Goal: Communication & Community: Answer question/provide support

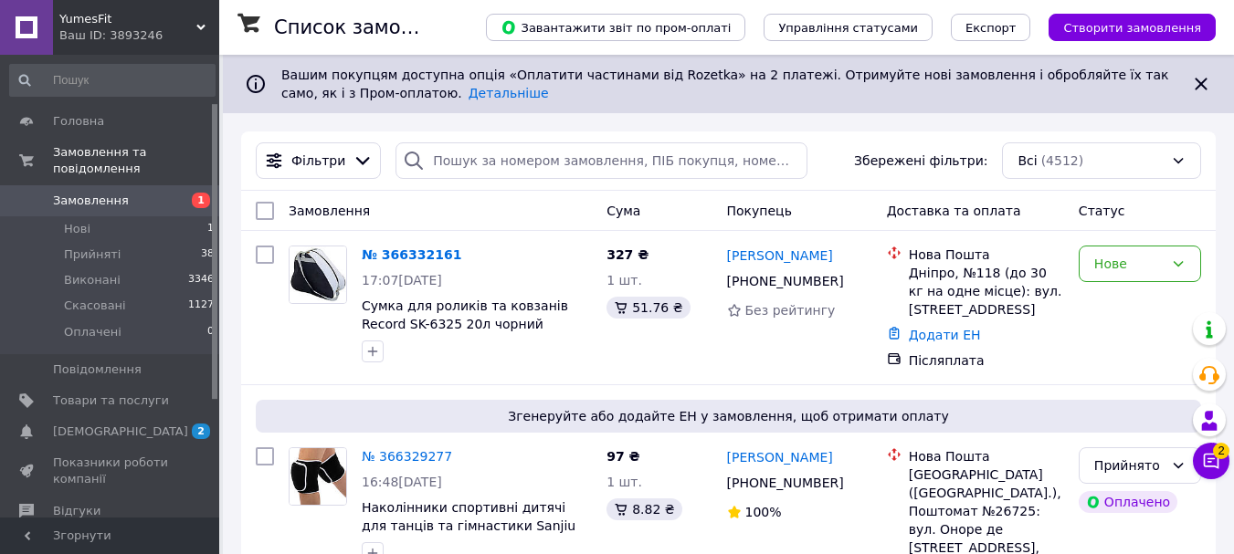
scroll to position [75, 0]
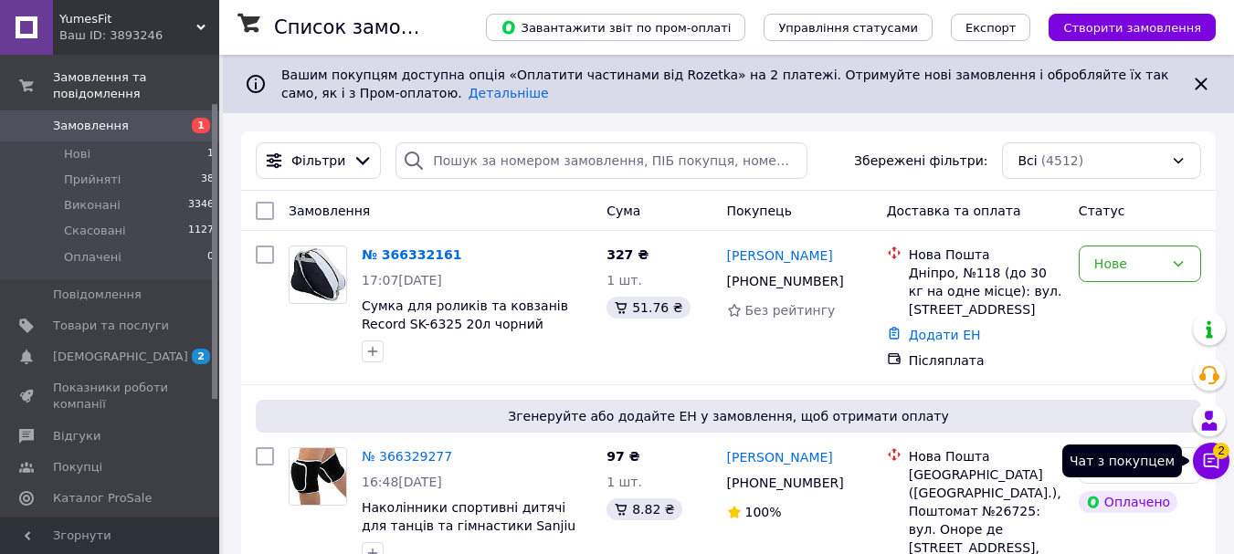
click at [1210, 457] on icon at bounding box center [1211, 461] width 18 height 18
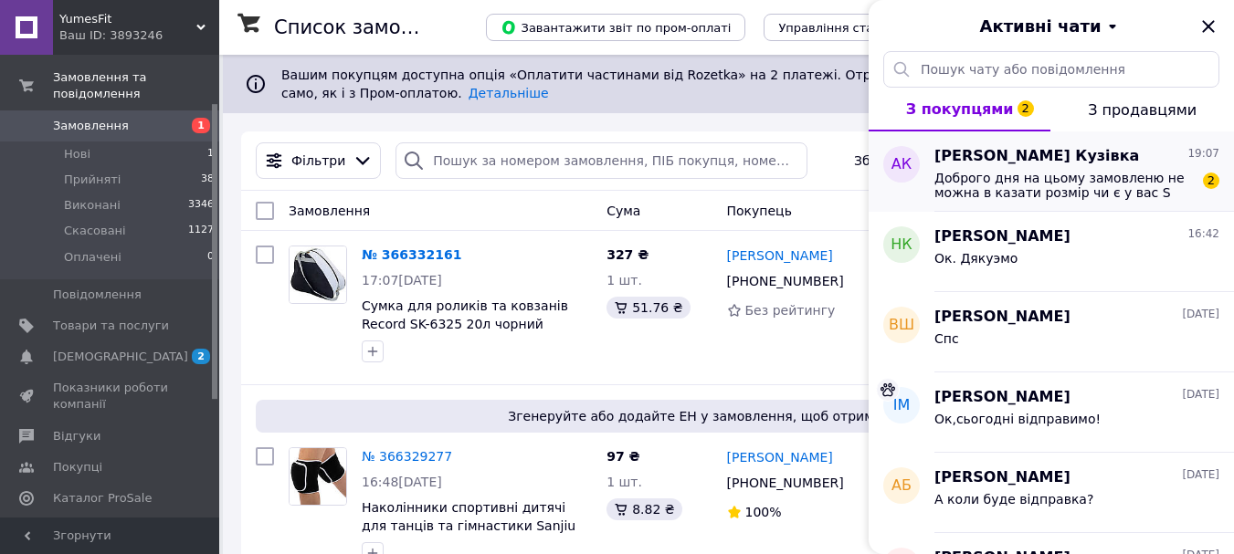
click at [1070, 184] on span "Доброго дня на цьому замовленю не можна в казати розмір чи є у вас S" at bounding box center [1063, 185] width 259 height 29
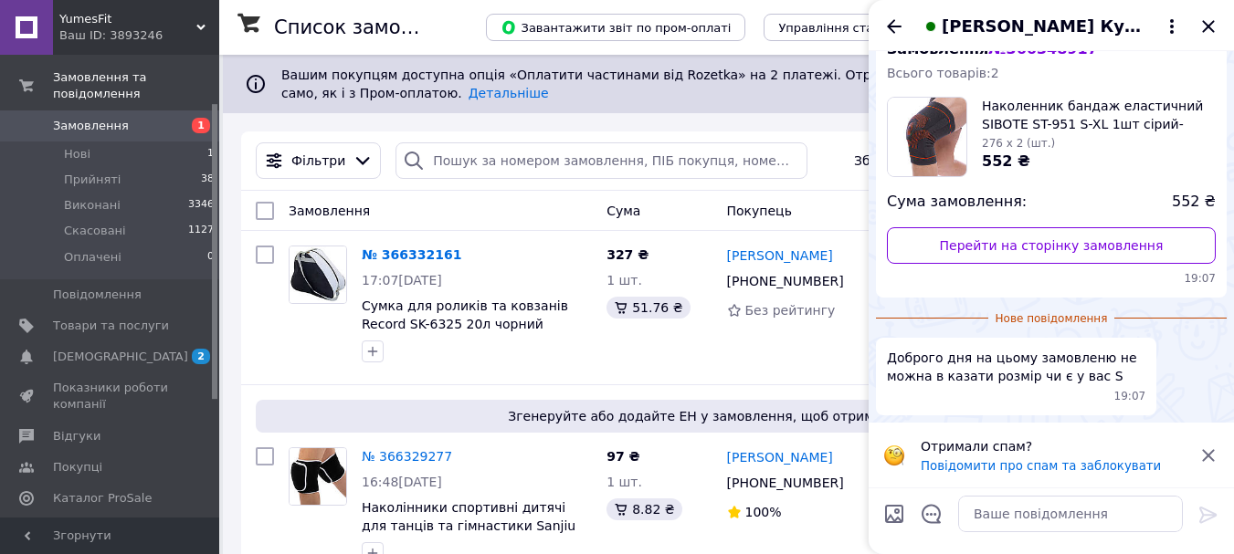
scroll to position [0, 0]
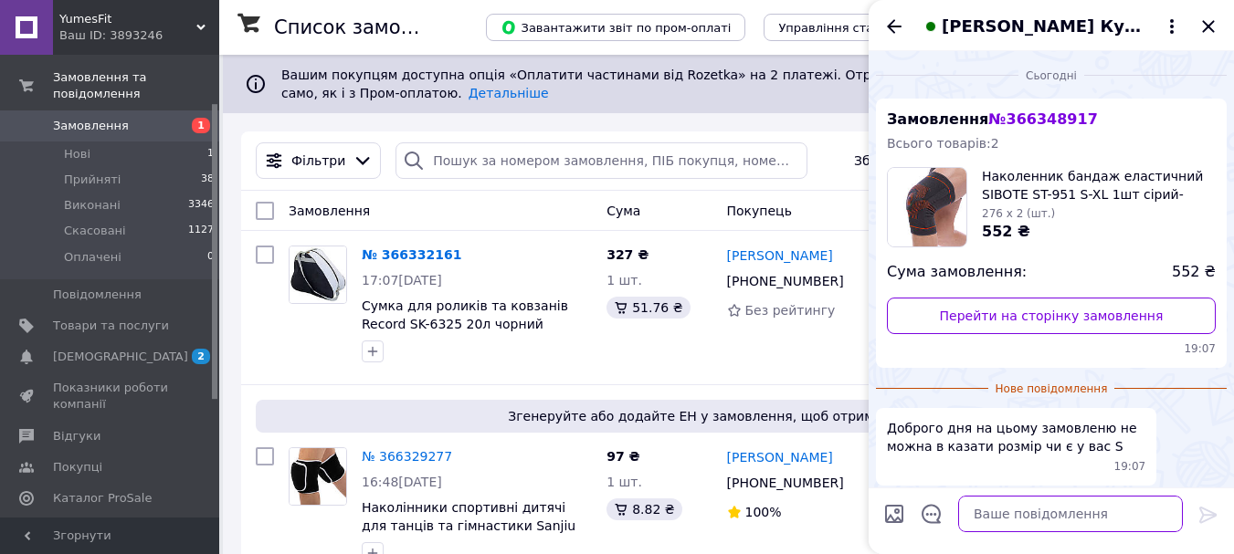
click at [1018, 510] on textarea at bounding box center [1070, 514] width 225 height 37
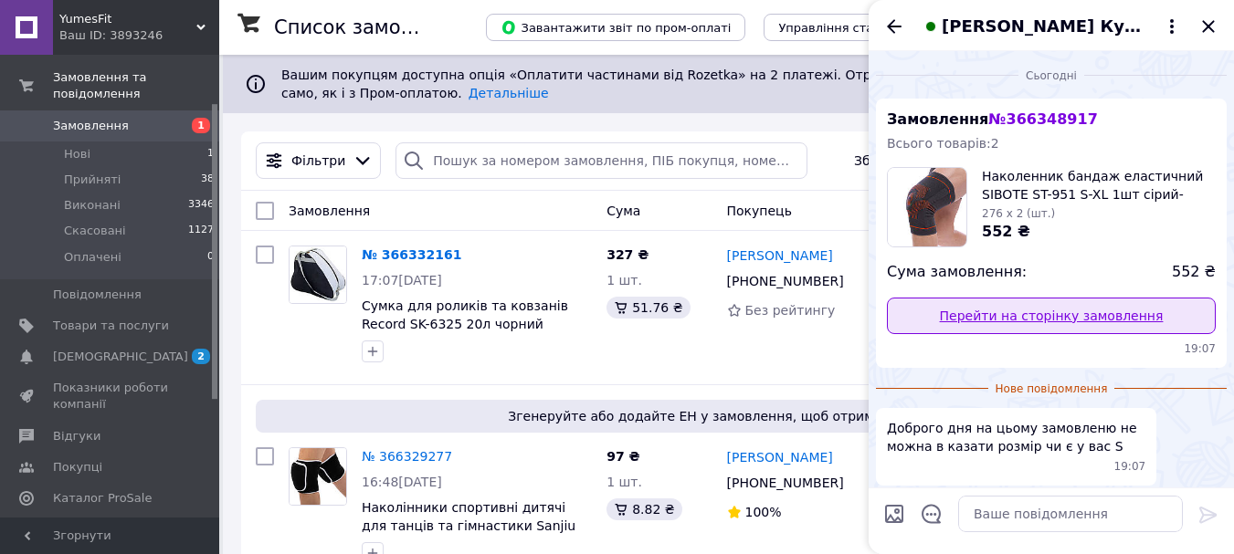
click at [1024, 315] on link "Перейти на сторінку замовлення" at bounding box center [1051, 316] width 329 height 37
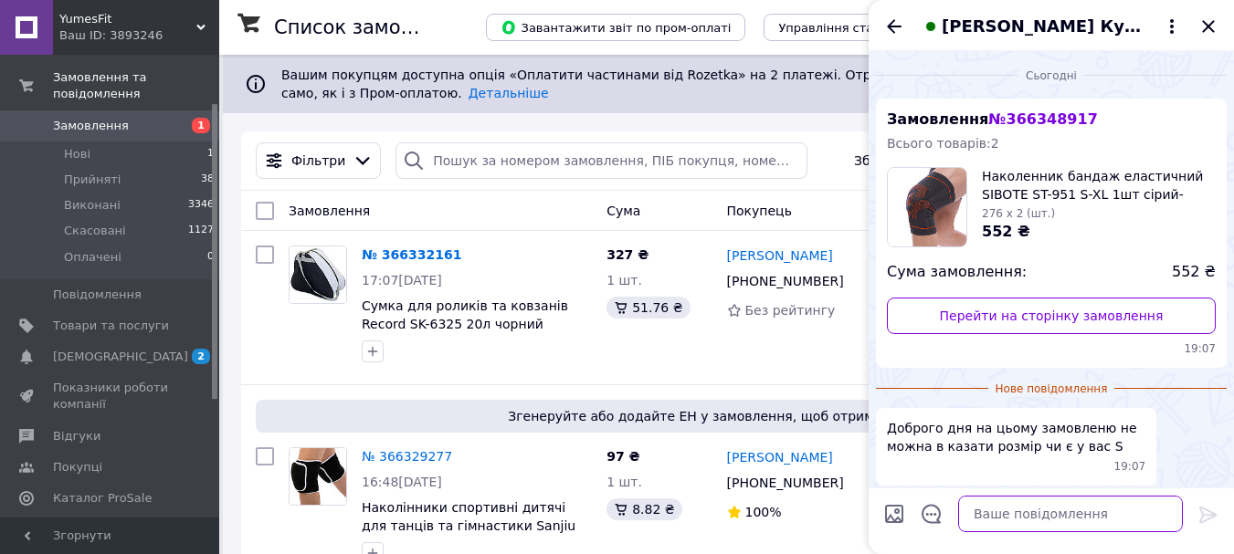
click at [1018, 515] on textarea at bounding box center [1070, 514] width 225 height 37
type textarea "L"
type textarea "д"
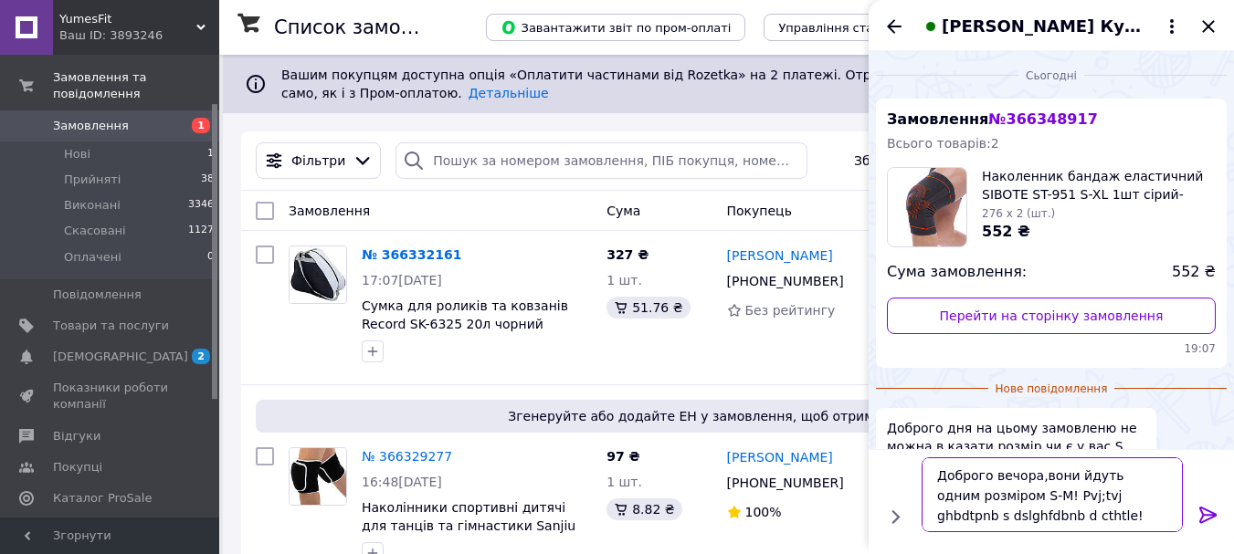
scroll to position [2, 0]
drag, startPoint x: 1026, startPoint y: 497, endPoint x: 1058, endPoint y: 520, distance: 39.3
click at [1058, 520] on textarea "Доброго вечора,вони йдуть одним розміром S-M! Pvj;tvj ghbdtpnb s dslghfdbnb d c…" at bounding box center [1051, 494] width 261 height 75
type textarea "Доброго вечора,вони йдуть одним розміром S-M! Зможемо цей розмір привезти і від…"
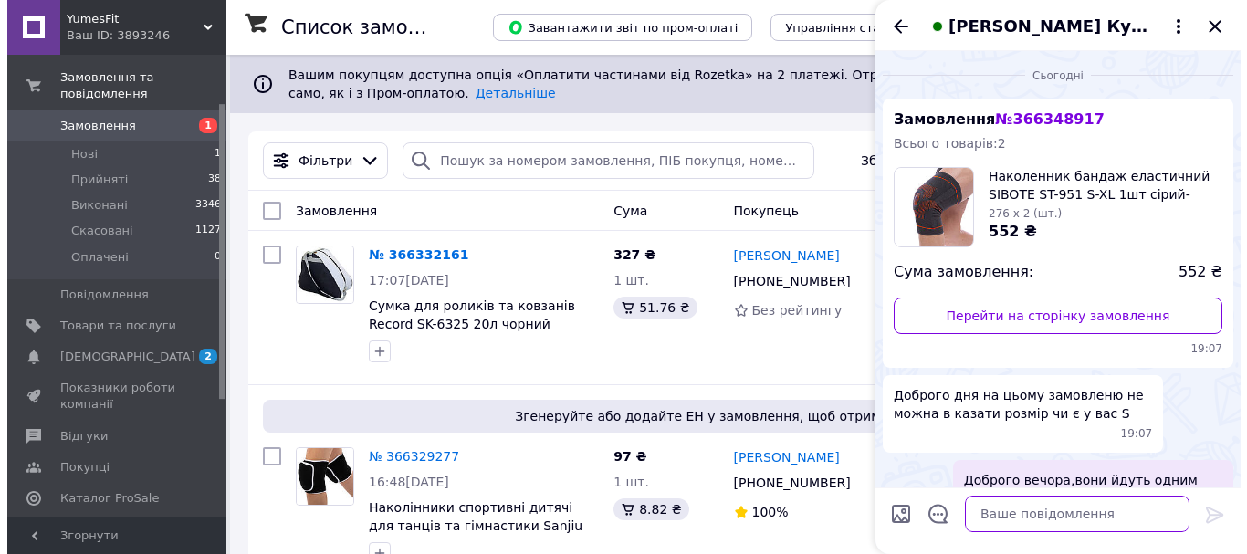
scroll to position [76, 0]
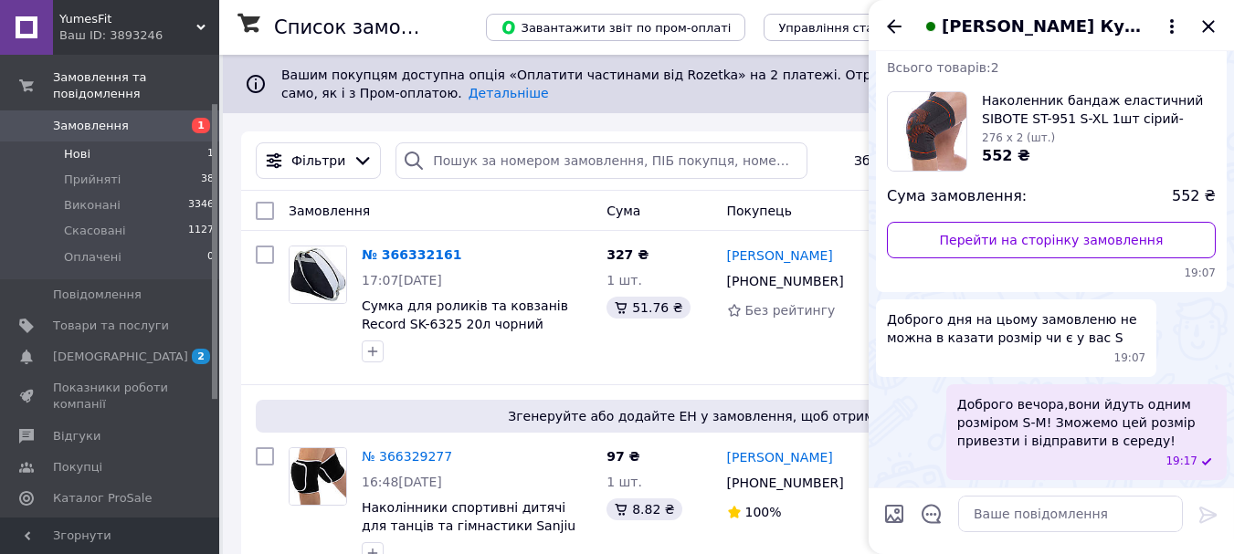
click at [67, 146] on span "Нові" at bounding box center [77, 154] width 26 height 16
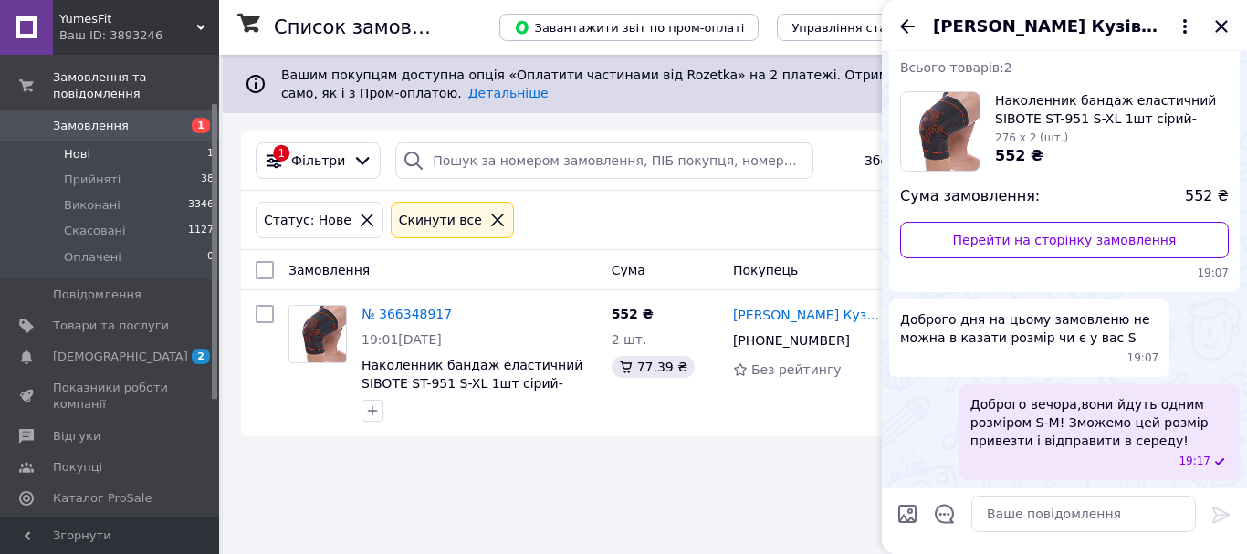
click at [1220, 25] on icon "Закрити" at bounding box center [1221, 26] width 12 height 12
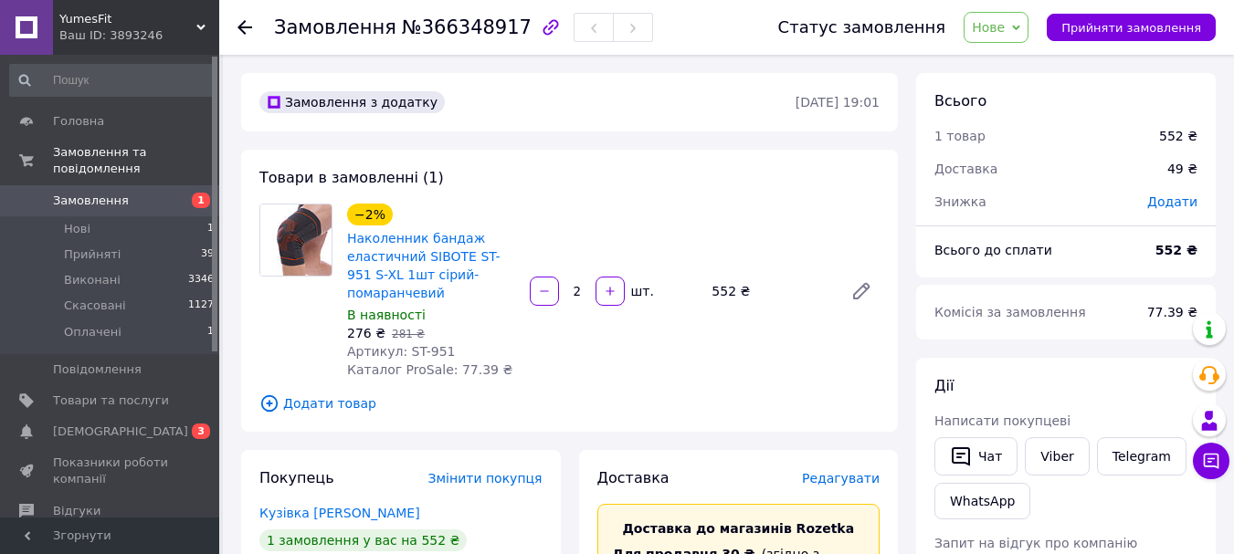
click at [79, 424] on span "[DEMOGRAPHIC_DATA]" at bounding box center [120, 432] width 135 height 16
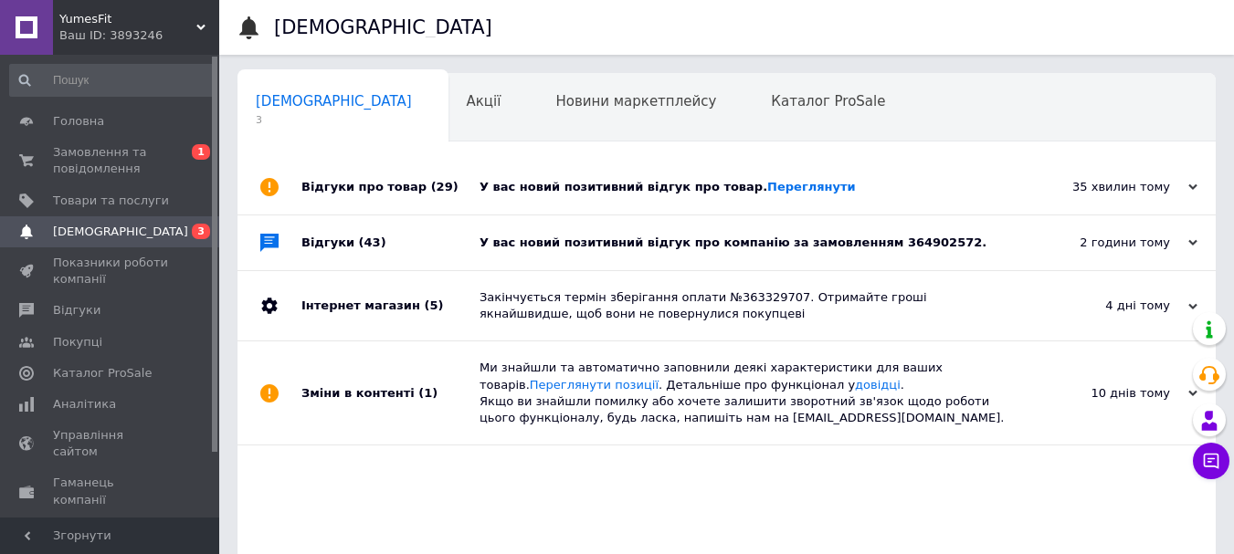
click at [567, 247] on div "У вас новий позитивний відгук про компанію за замовленням 364902572." at bounding box center [746, 243] width 535 height 16
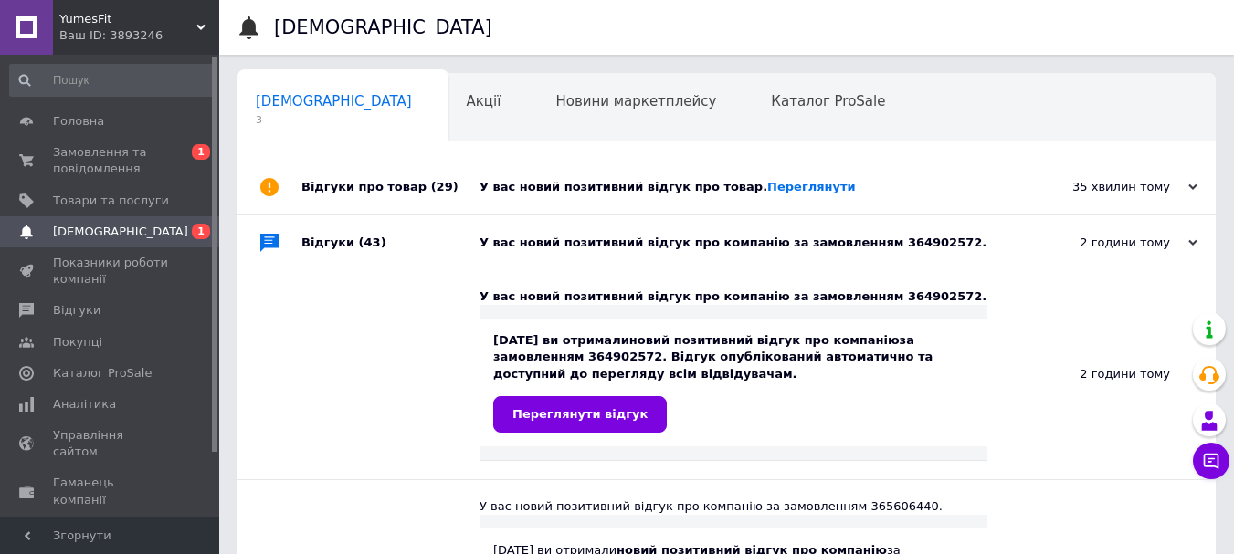
click at [642, 190] on div "У вас новий позитивний відгук про товар. Переглянути" at bounding box center [746, 187] width 535 height 16
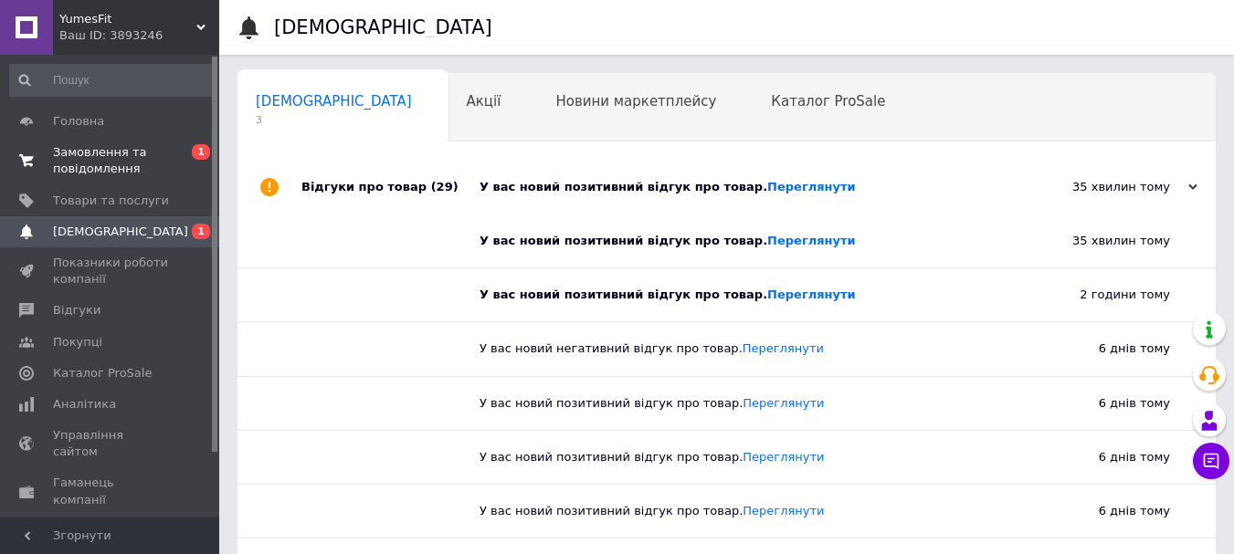
click at [102, 157] on span "Замовлення та повідомлення" at bounding box center [111, 160] width 116 height 33
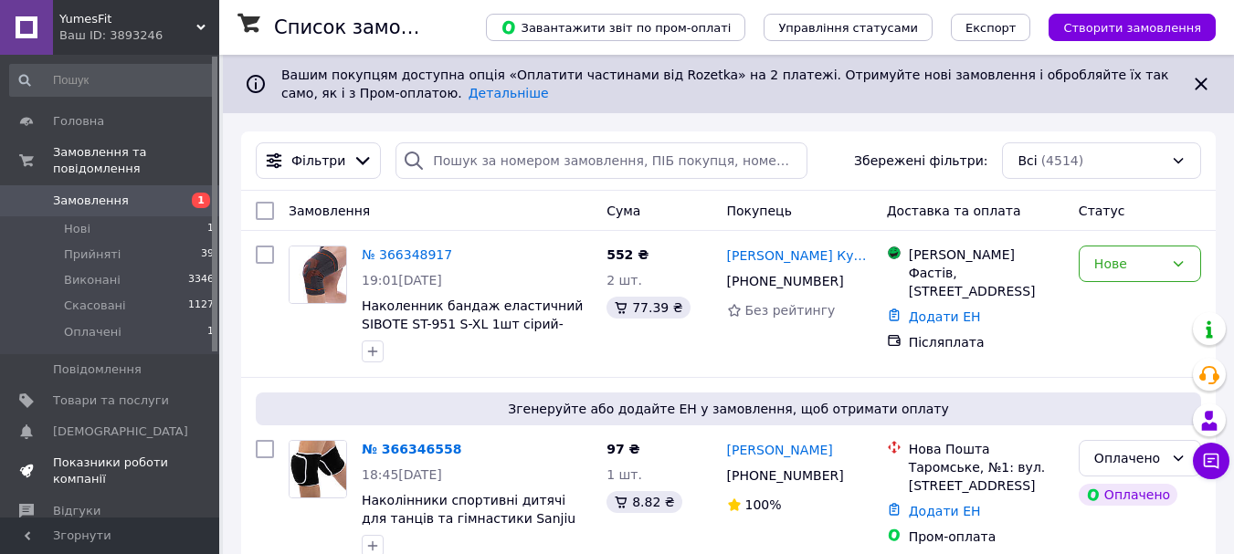
click at [87, 456] on span "Показники роботи компанії" at bounding box center [111, 471] width 116 height 33
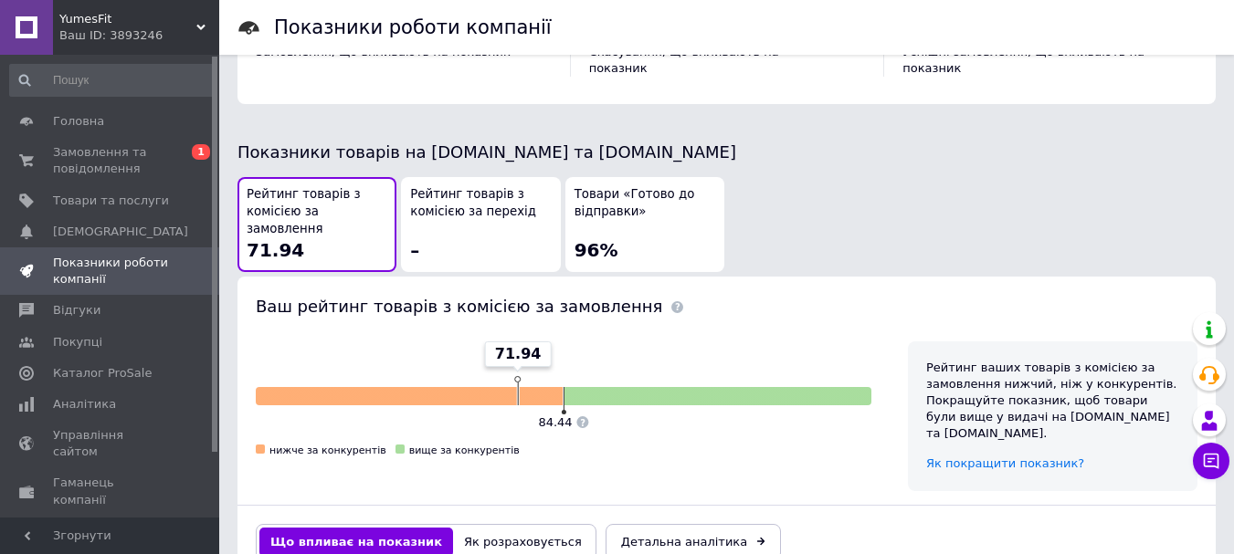
scroll to position [1097, 0]
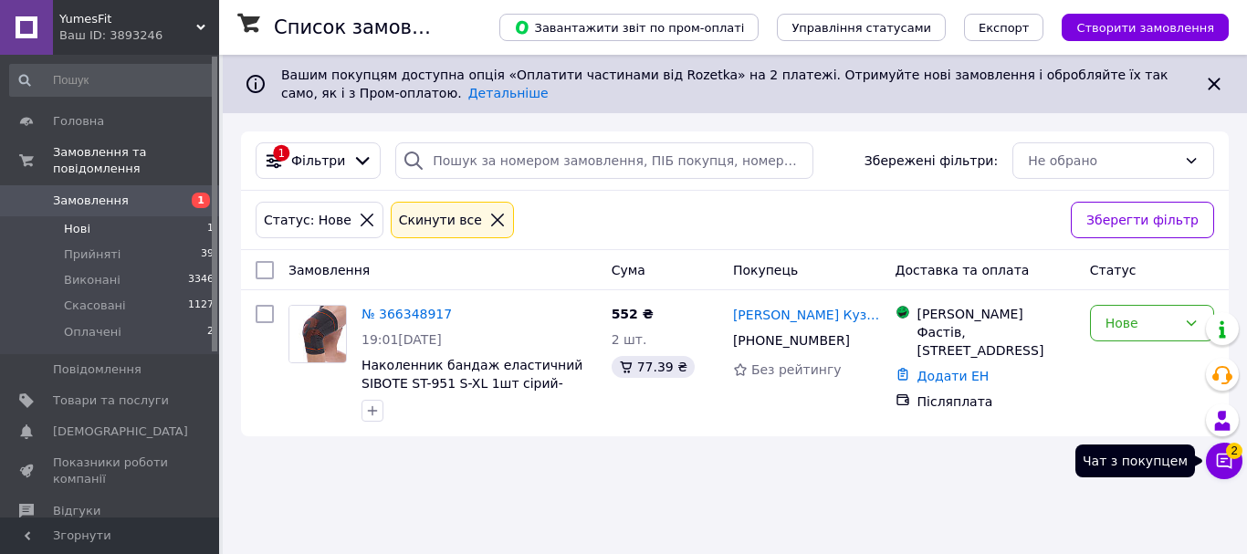
click at [1240, 467] on button "Чат з покупцем 2" at bounding box center [1224, 461] width 37 height 37
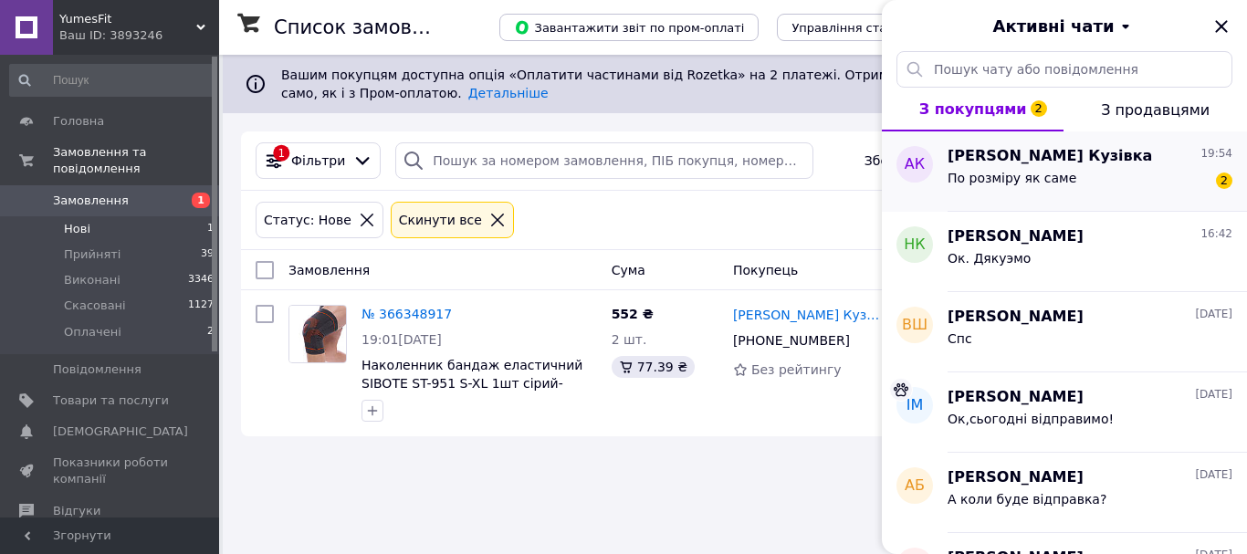
click at [979, 171] on span "По розміру як саме" at bounding box center [1012, 178] width 129 height 15
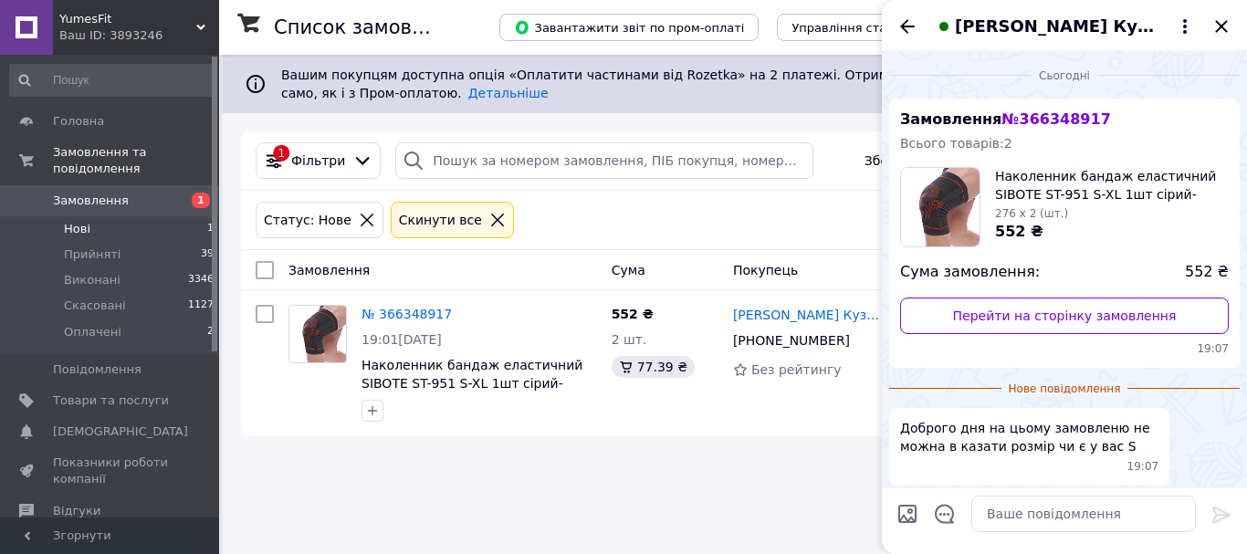
scroll to position [205, 0]
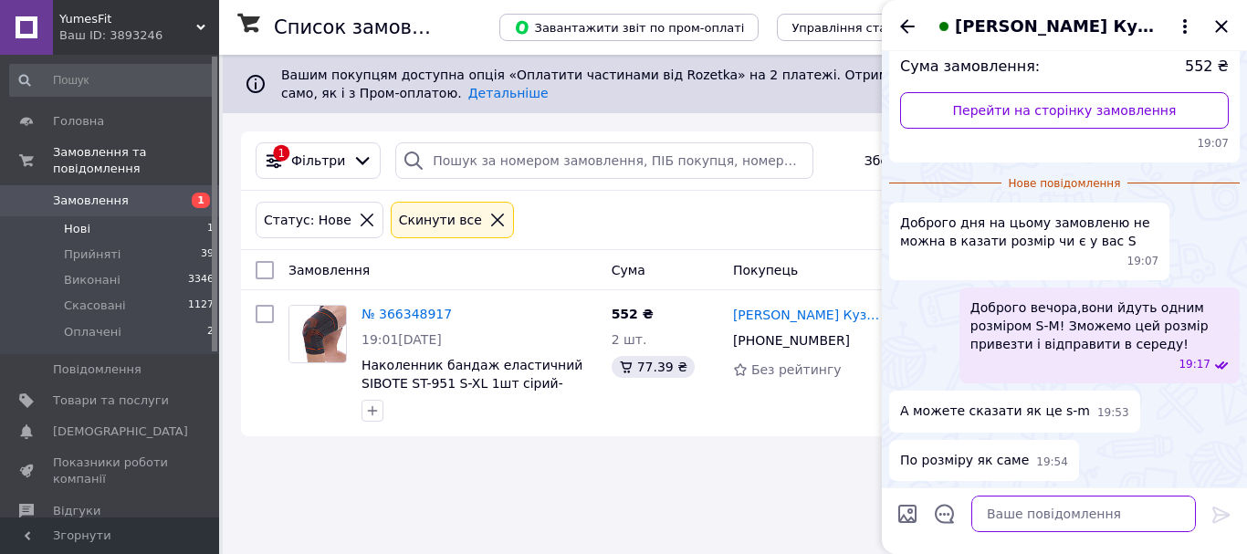
paste textarea "https://planeta-shop.com.ua/ru/nakolennik-elastichnyi-1sht-sibote-st-951-poliam…"
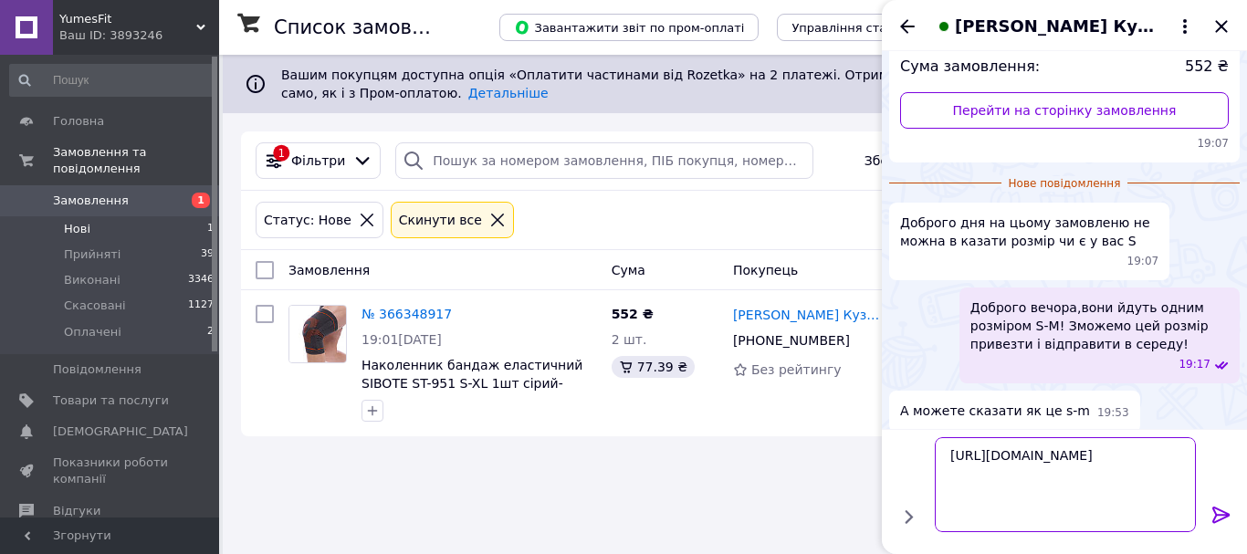
type textarea "https://planeta-shop.com.ua/ru/nakolennik-elastichnyi-1sht-sibote-st-951-poliam…"
click at [1222, 516] on icon at bounding box center [1221, 515] width 17 height 16
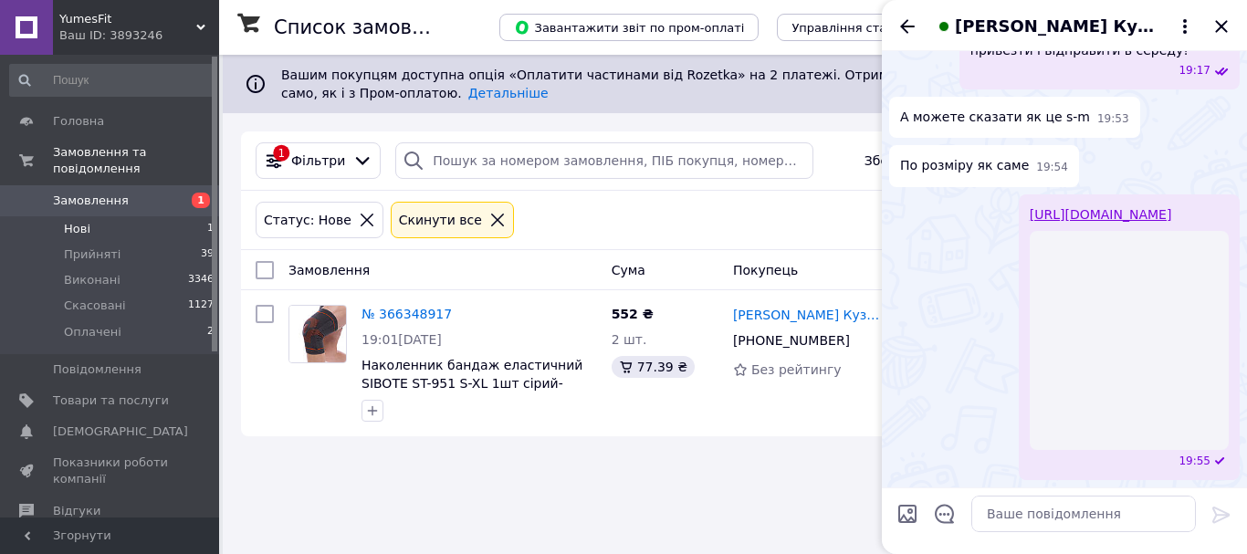
scroll to position [430, 0]
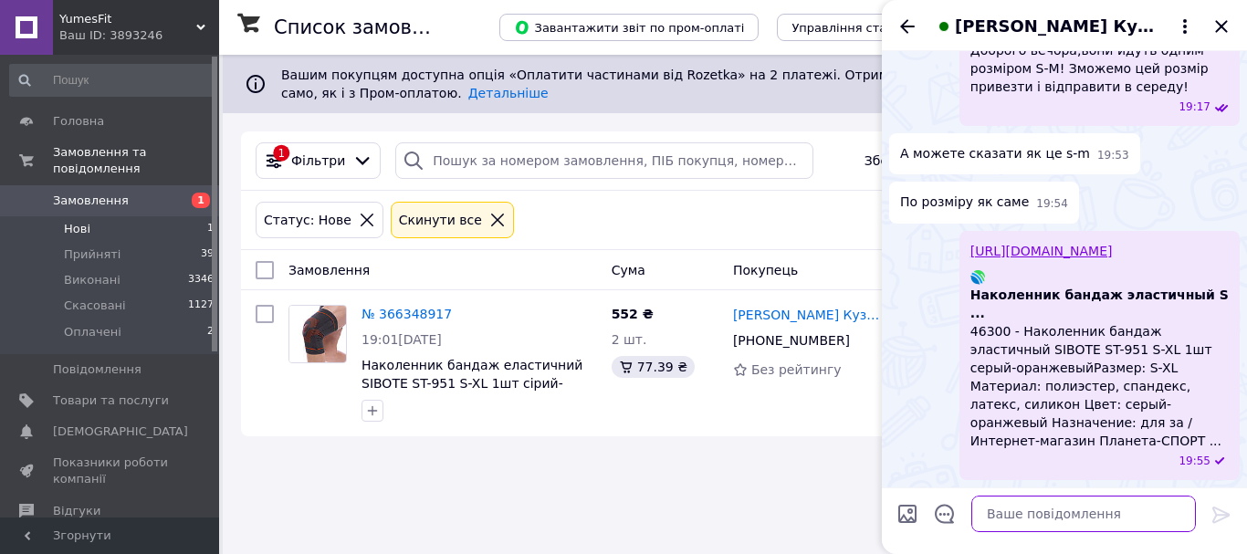
click at [1027, 510] on textarea at bounding box center [1084, 514] width 225 height 37
type textarea "Тут є розмірна сітка"
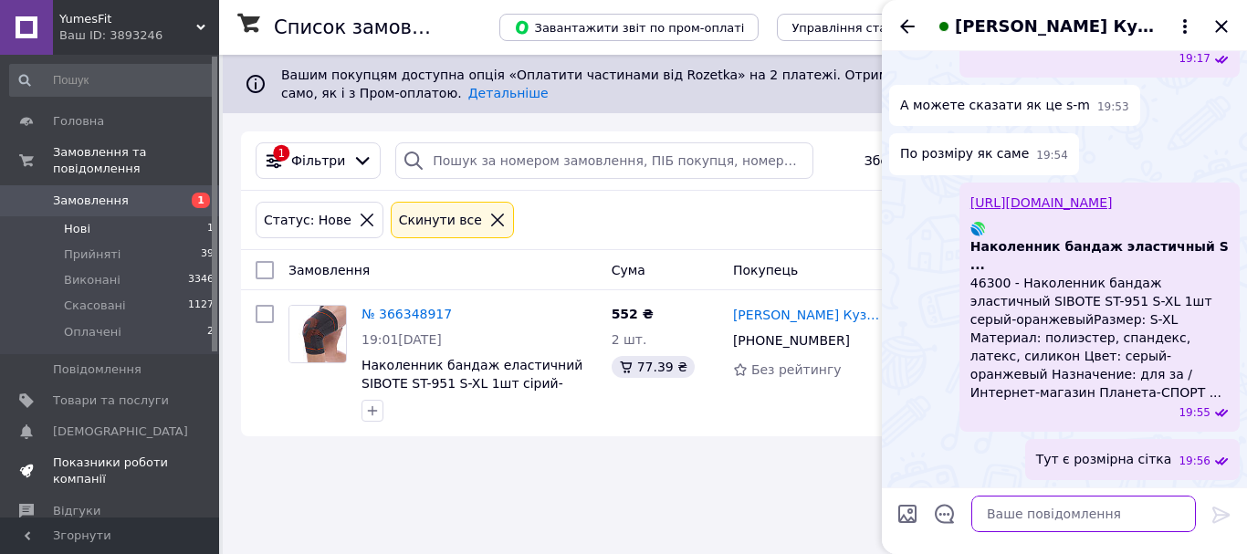
scroll to position [575, 0]
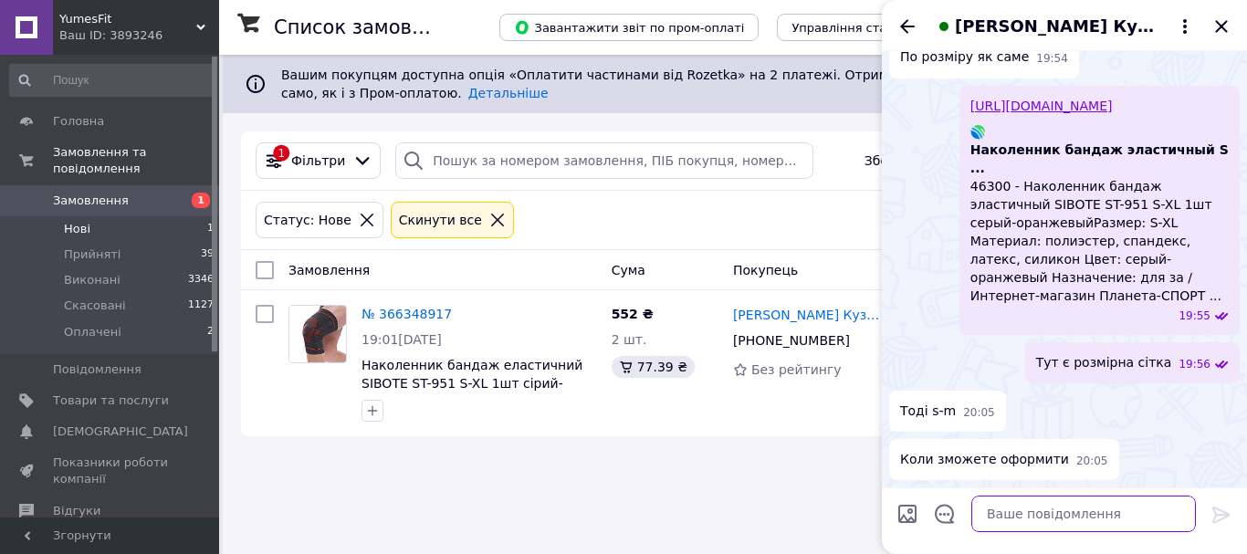
click at [1040, 518] on textarea at bounding box center [1084, 514] width 225 height 37
type textarea "D"
drag, startPoint x: 1033, startPoint y: 502, endPoint x: 1005, endPoint y: 506, distance: 27.6
click at [1005, 506] on textarea "В середу буде поставка цього розміру і" at bounding box center [1065, 514] width 261 height 37
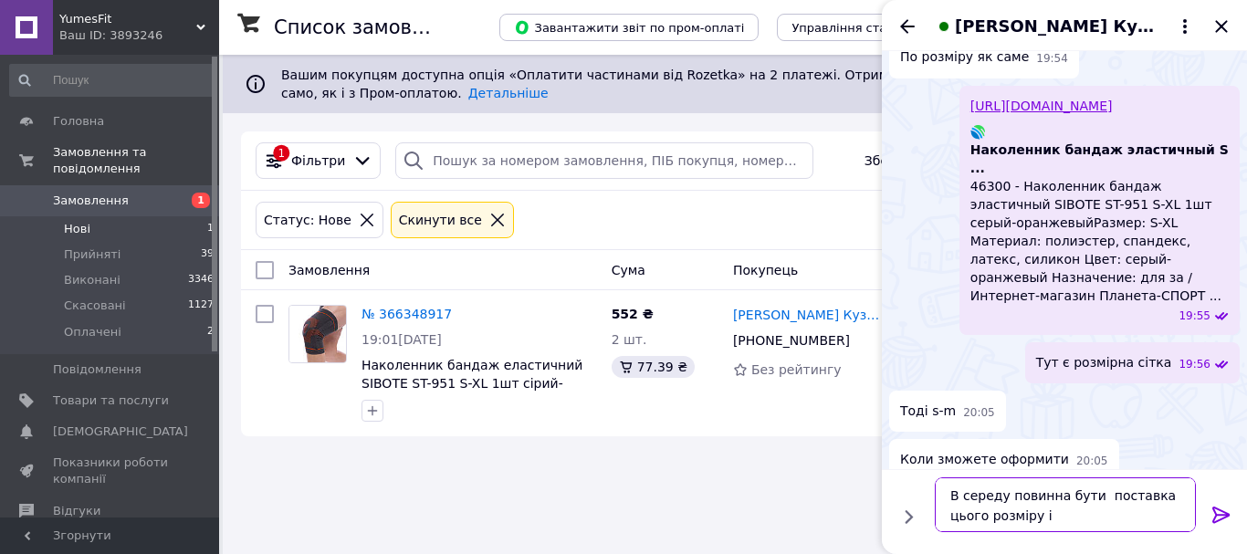
click at [1049, 517] on textarea "В середу повинна бути поставка цього розміру і" at bounding box center [1065, 505] width 261 height 55
type textarea "В середу повинна бути поставка цього розміру і в середу відправимо!"
click at [1224, 511] on icon at bounding box center [1221, 515] width 17 height 16
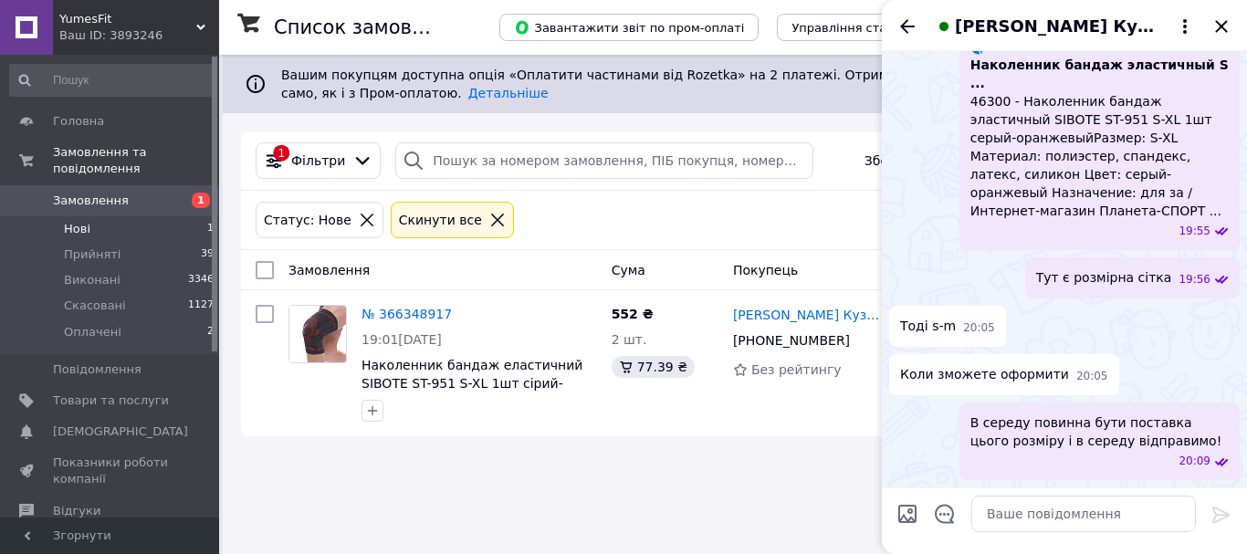
scroll to position [678, 0]
